Goal: Information Seeking & Learning: Understand process/instructions

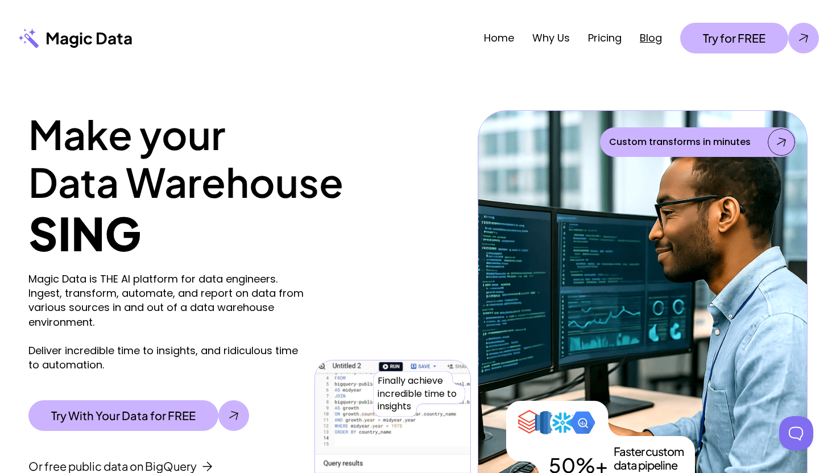
click at [642, 42] on link "Blog" at bounding box center [651, 38] width 22 height 14
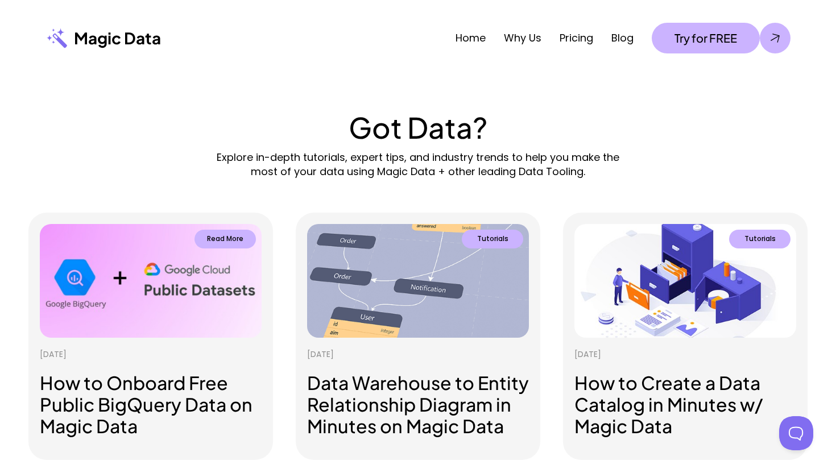
click at [164, 358] on link "Tutorials Read More [DATE] How to Onboard Free Public BigQuery Data on Magic Da…" at bounding box center [150, 336] width 245 height 247
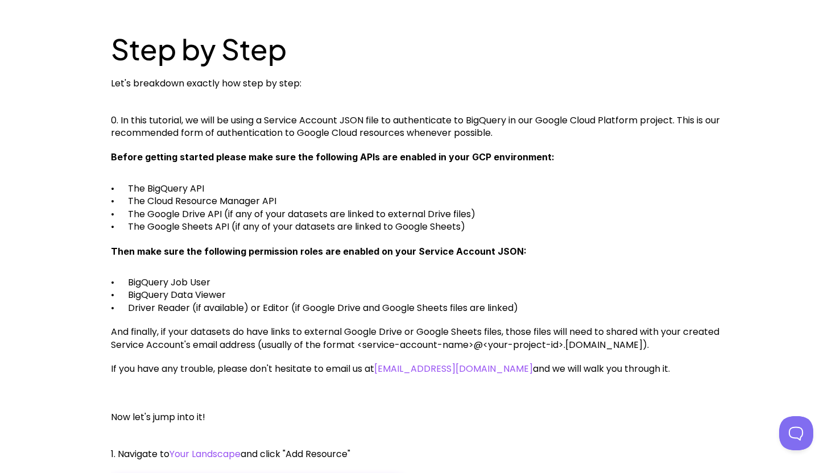
scroll to position [742, 0]
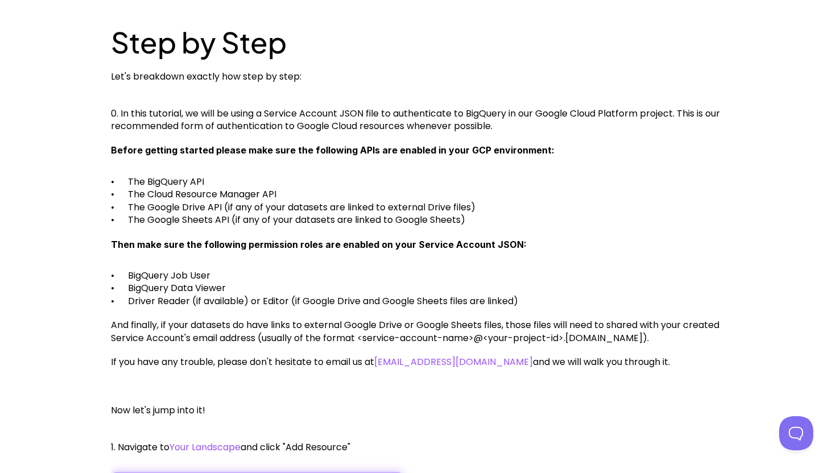
drag, startPoint x: 112, startPoint y: 150, endPoint x: 532, endPoint y: 361, distance: 470.9
copy div "Before getting started please make sure the following APIs are enabled in your …"
